Goal: Task Accomplishment & Management: Manage account settings

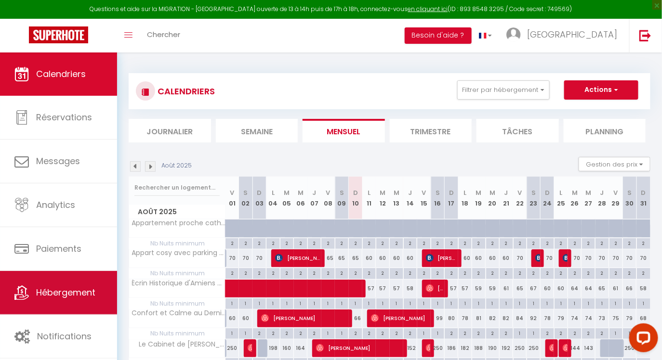
click at [55, 303] on link "Hébergement" at bounding box center [58, 292] width 117 height 43
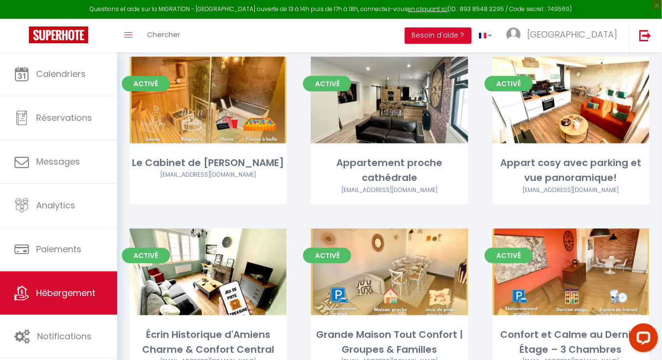
scroll to position [159, 0]
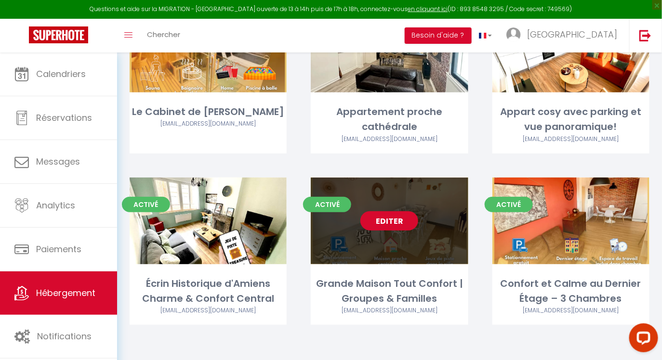
click at [396, 213] on link "Editer" at bounding box center [389, 220] width 58 height 19
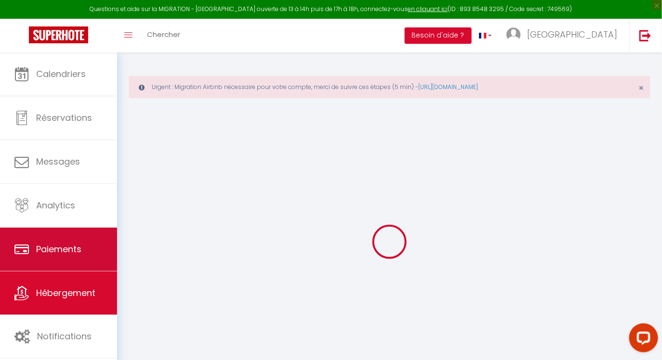
select select "+ 22 %"
select select
checkbox input "false"
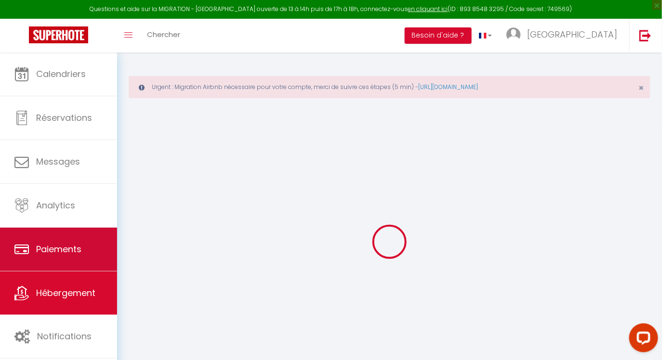
checkbox input "false"
select select
checkbox input "false"
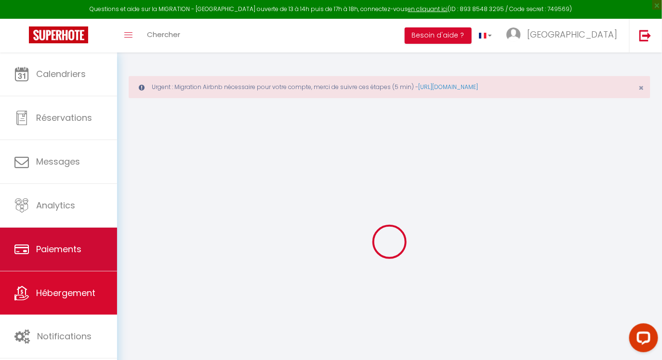
checkbox input "false"
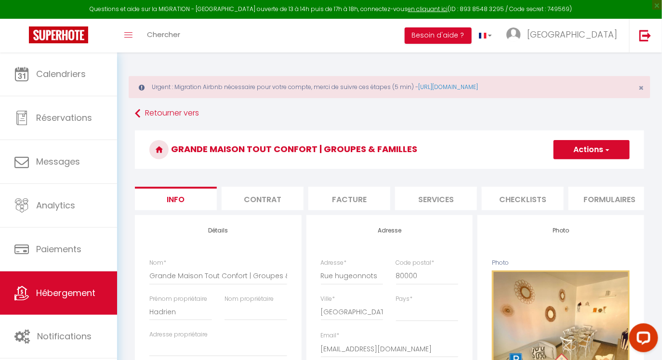
select select
checkbox input "false"
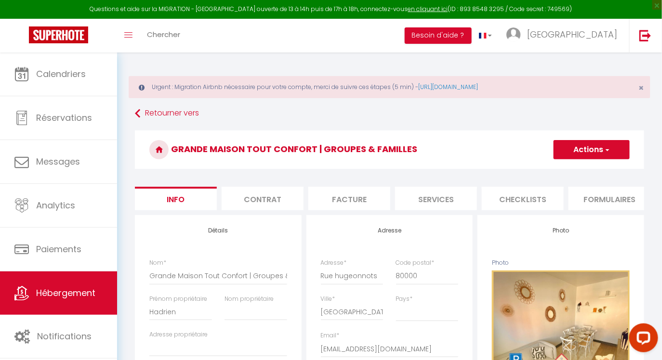
checkbox input "false"
select select "10361-1353437172159574645"
click at [596, 200] on li "Formulaires" at bounding box center [609, 199] width 82 height 24
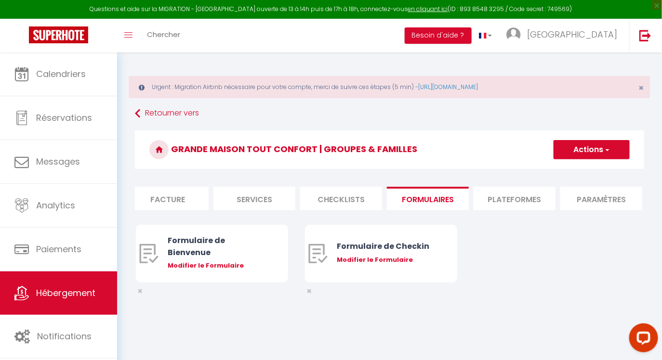
scroll to position [0, 231]
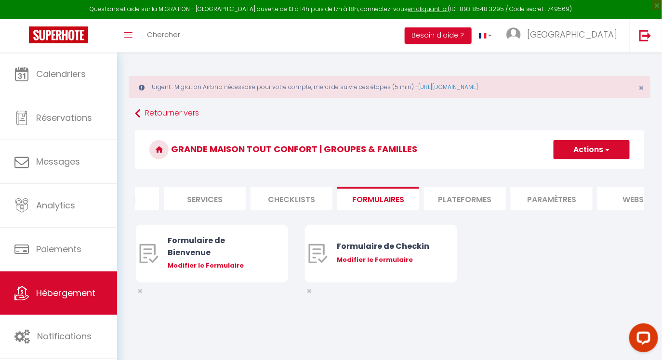
click at [462, 199] on li "Plateformes" at bounding box center [465, 199] width 82 height 24
select select "365"
select select "EUR"
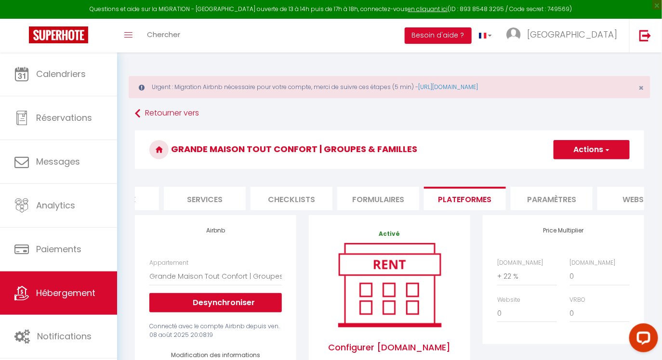
click at [574, 149] on button "Actions" at bounding box center [592, 149] width 76 height 19
click at [576, 169] on link "Enregistrer" at bounding box center [591, 171] width 76 height 13
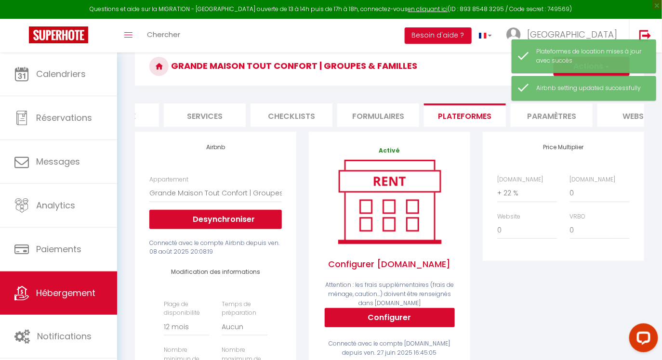
scroll to position [91, 0]
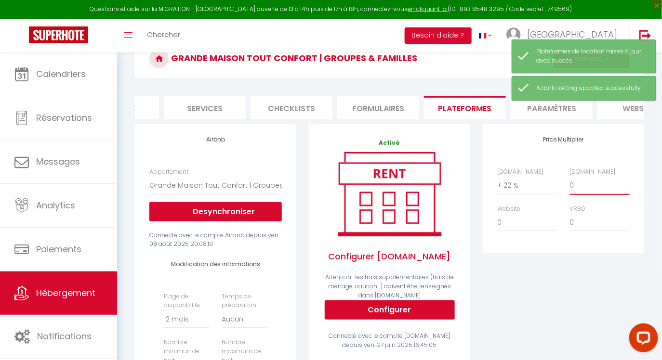
click at [599, 183] on select "0 + 1 % + 2 % + 3 % + 4 % + 5 % + 6 % + 7 % + 8 % + 9 %" at bounding box center [600, 185] width 60 height 18
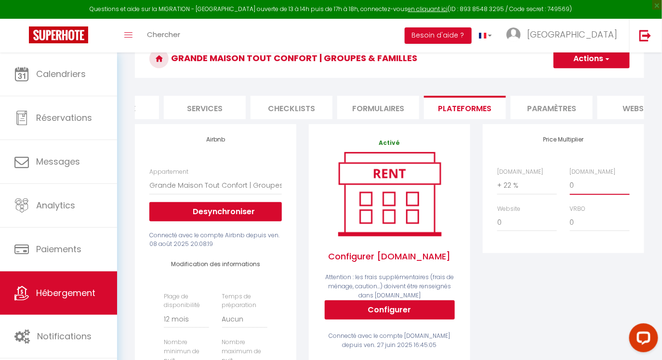
select select "+ 100 %"
click at [592, 63] on button "Actions" at bounding box center [592, 58] width 76 height 19
click at [574, 81] on link "Enregistrer" at bounding box center [591, 80] width 76 height 13
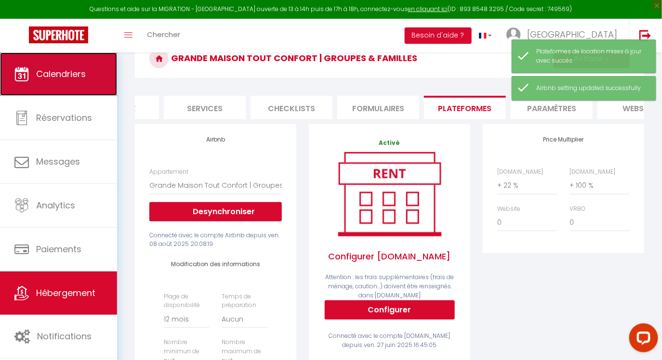
click at [57, 60] on link "Calendriers" at bounding box center [58, 74] width 117 height 43
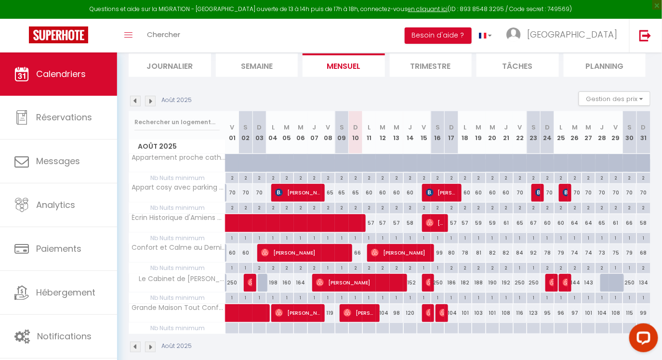
scroll to position [119, 0]
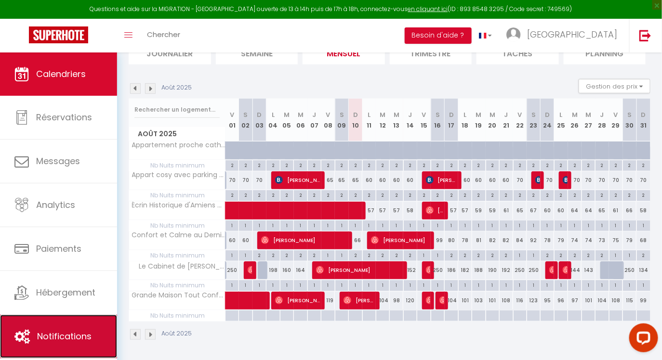
click at [57, 336] on span "Notifications" at bounding box center [64, 336] width 54 height 12
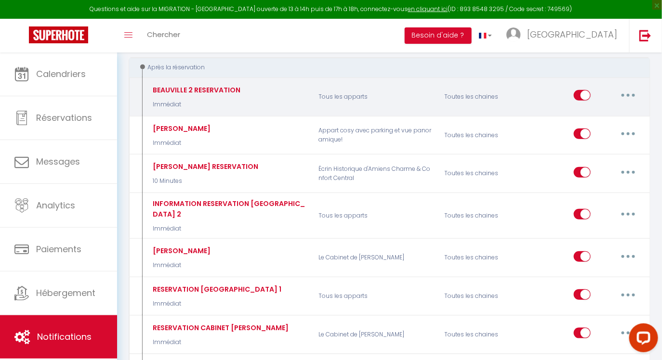
scroll to position [395, 0]
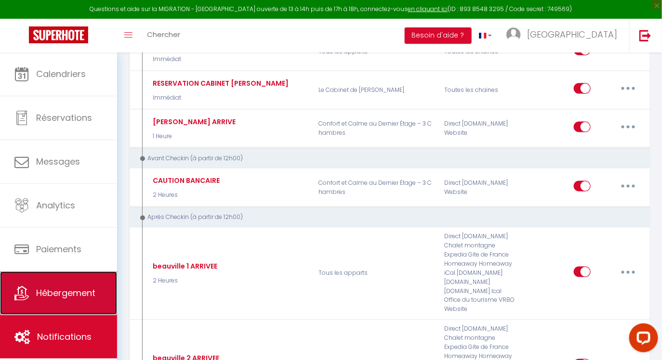
click at [79, 291] on span "Hébergement" at bounding box center [65, 293] width 59 height 12
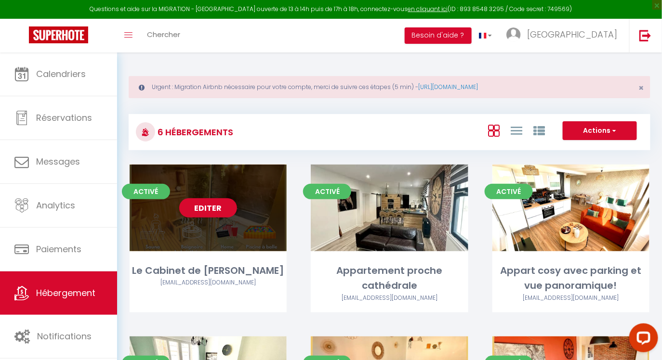
scroll to position [159, 0]
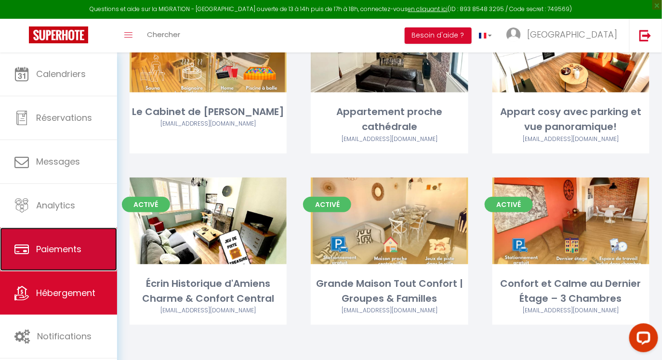
click at [55, 255] on span "Paiements" at bounding box center [58, 249] width 45 height 12
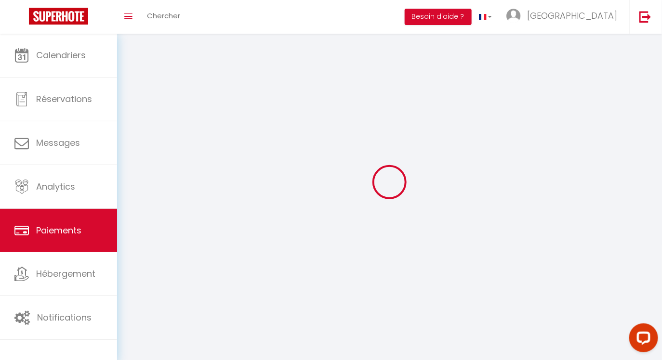
select select "2"
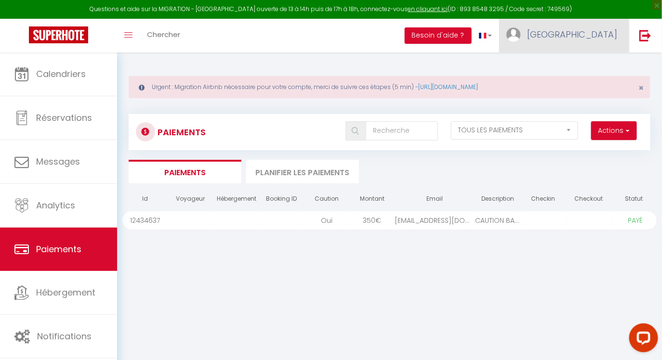
click at [598, 28] on link "[GEOGRAPHIC_DATA]" at bounding box center [564, 36] width 130 height 34
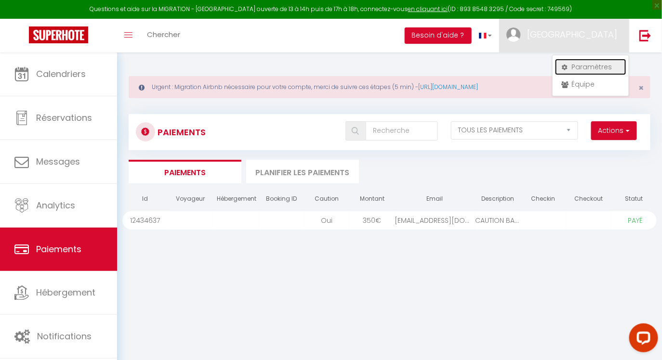
click at [581, 69] on link "Paramètres" at bounding box center [590, 67] width 71 height 16
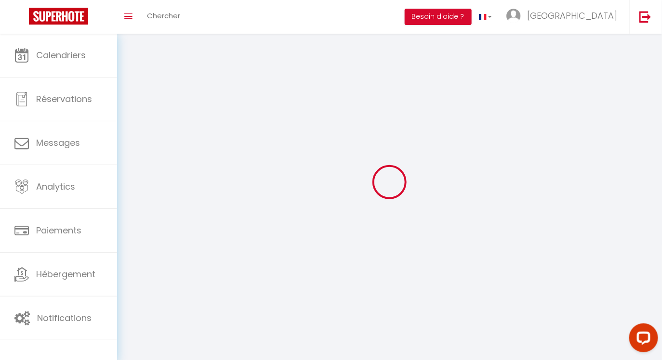
select select
type input "[GEOGRAPHIC_DATA]"
type input "BNB"
type input "0764087241"
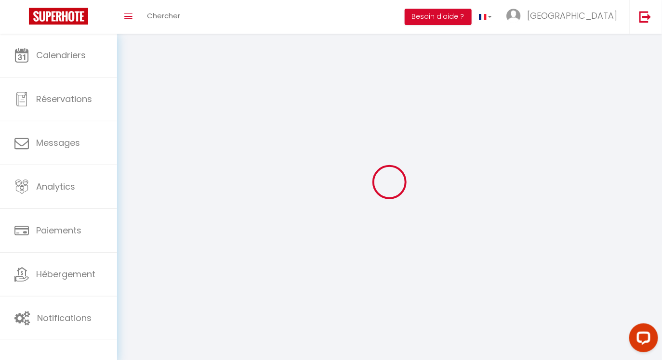
type input "23 Chaussée saint-pierre"
type input "80080"
type input "[GEOGRAPHIC_DATA]"
type input "GZiLOTUjelf5LYJjZRnStFA89"
type input "M9FLjx1POz5fc06nZwtGVRlYa"
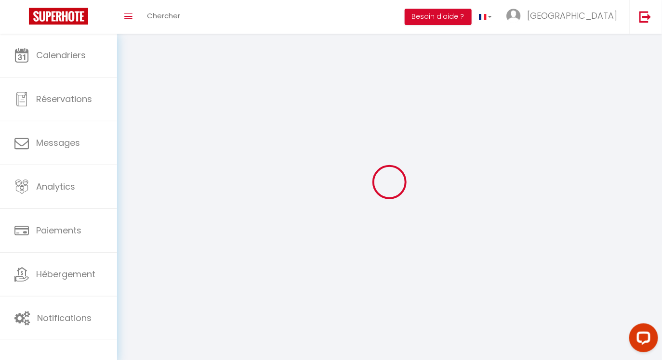
type input "https://app.superhote.com/#/get-available-rentals/M9FLjx1POz5fc06nZwtGVRlYa"
type input "GZiLOTUjelf5LYJjZRnStFA89"
type input "M9FLjx1POz5fc06nZwtGVRlYa"
type input "https://app.superhote.com/#/get-available-rentals/M9FLjx1POz5fc06nZwtGVRlYa"
select select "28"
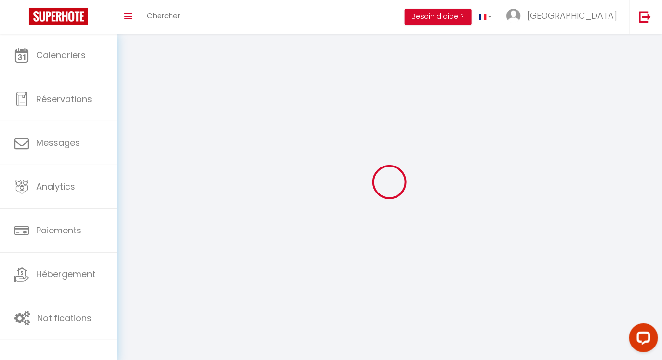
select select "fr"
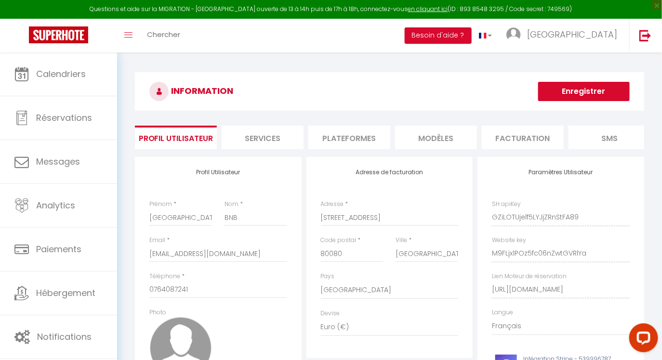
click at [264, 136] on li "Services" at bounding box center [263, 138] width 82 height 24
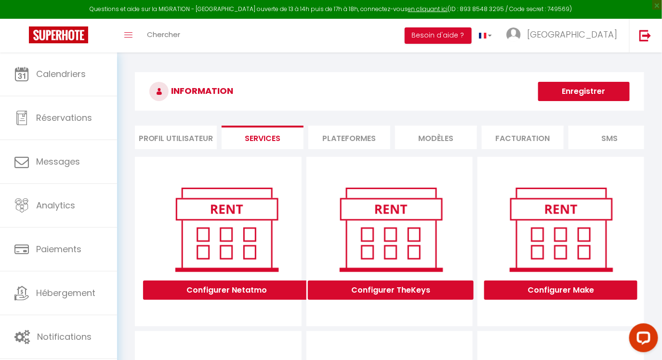
click at [364, 138] on li "Plateformes" at bounding box center [349, 138] width 82 height 24
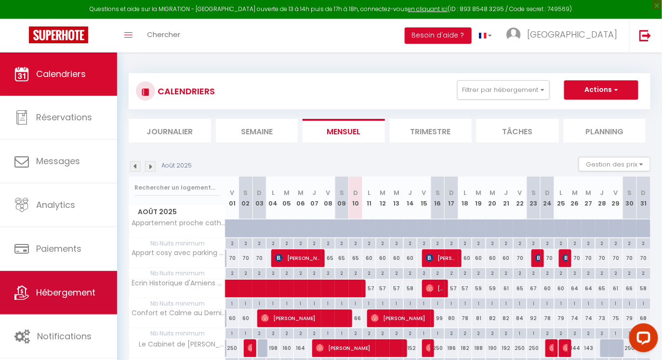
click at [36, 285] on link "Hébergement" at bounding box center [58, 292] width 117 height 43
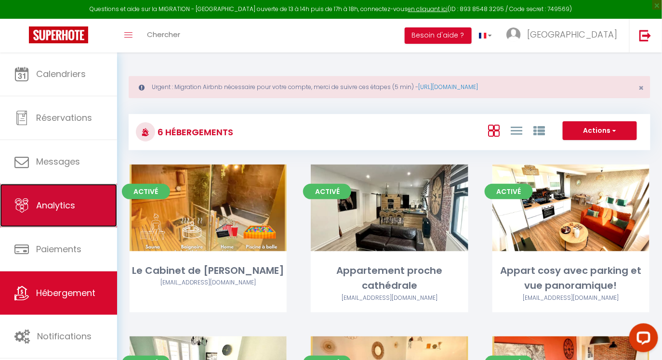
click at [51, 205] on span "Analytics" at bounding box center [55, 205] width 39 height 12
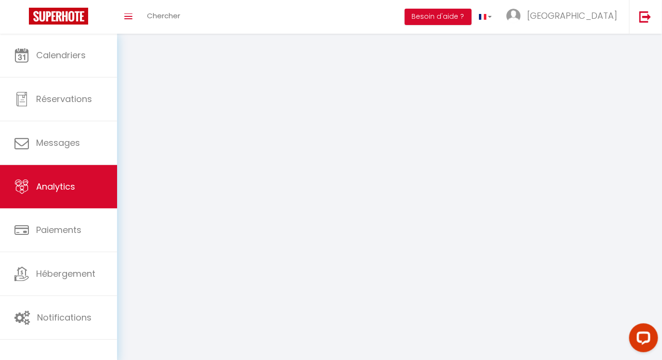
select select "2025"
select select "8"
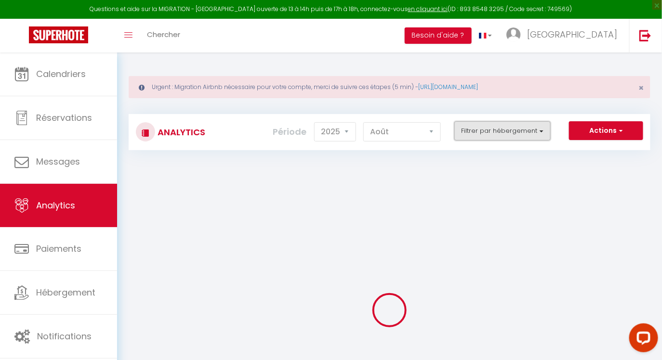
click at [521, 135] on button "Filtrer par hébergement" at bounding box center [502, 130] width 96 height 19
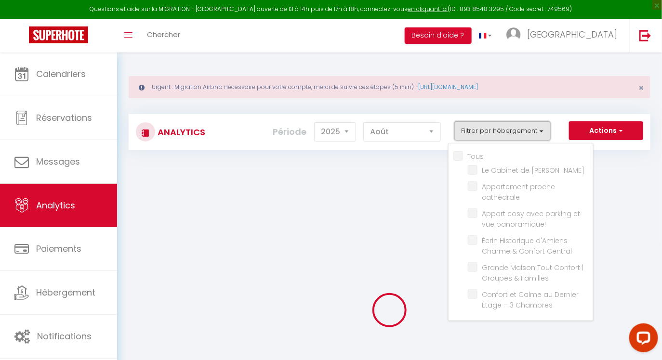
checkbox input "false"
checkbox Verne "false"
checkbox cathédrale "false"
checkbox panoramique\! "false"
checkbox Central "false"
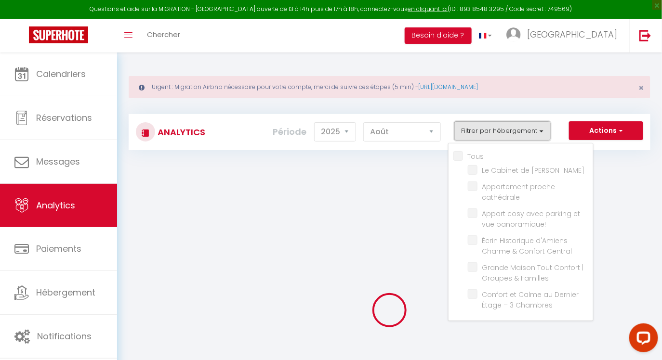
checkbox Familles "false"
checkbox Chambres "false"
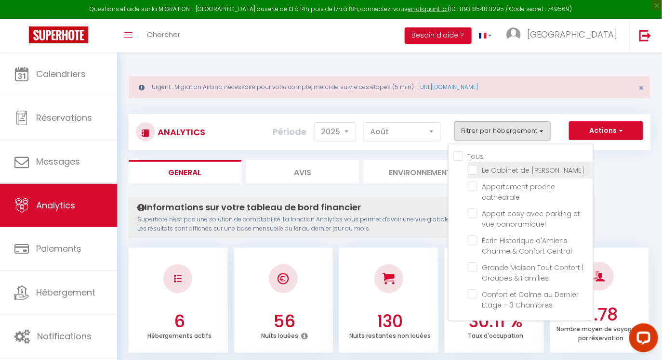
click at [475, 171] on Verne "checkbox" at bounding box center [530, 170] width 125 height 10
checkbox Verne "true"
checkbox cathédrale "false"
checkbox panoramique\! "false"
checkbox Central "false"
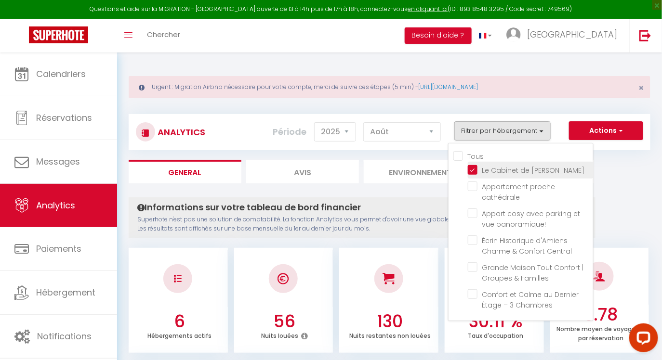
checkbox Familles "false"
checkbox Chambres "false"
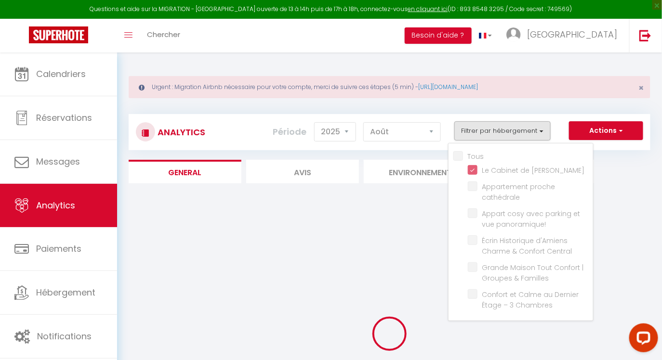
checkbox cathédrale "false"
checkbox panoramique\! "false"
checkbox Central "false"
checkbox Familles "false"
checkbox Chambres "false"
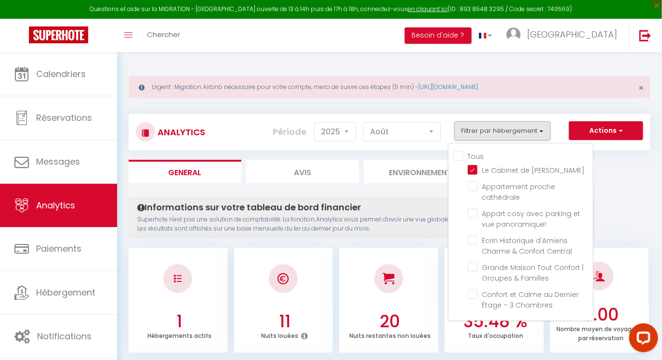
click at [424, 209] on h4 "Informations sur votre tableau de bord financier" at bounding box center [361, 207] width 449 height 11
